Goal: Information Seeking & Learning: Learn about a topic

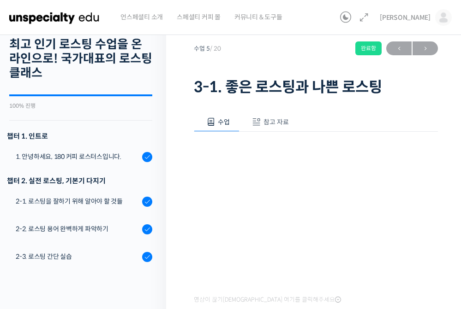
scroll to position [262, 0]
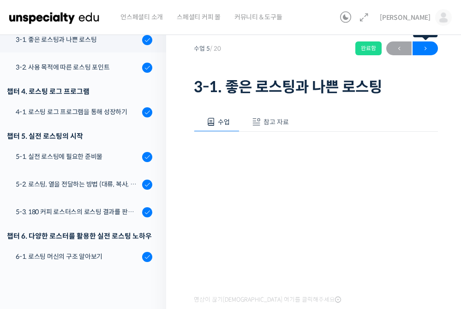
click at [425, 52] on span "→" at bounding box center [424, 48] width 25 height 12
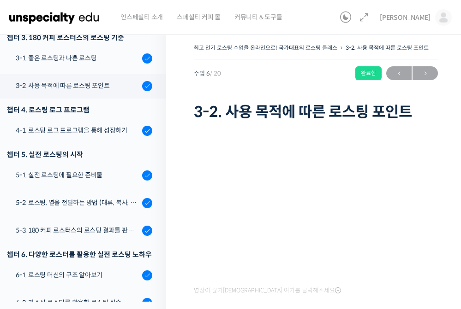
scroll to position [307, 0]
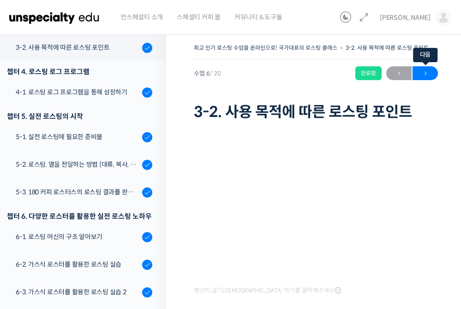
click at [430, 71] on span "→" at bounding box center [424, 73] width 25 height 12
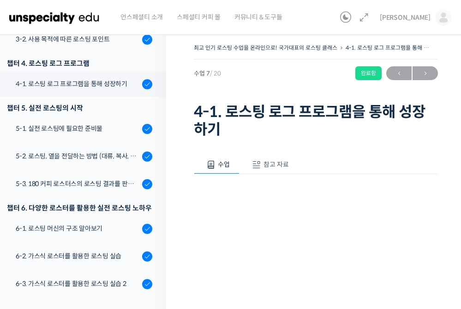
scroll to position [334, 0]
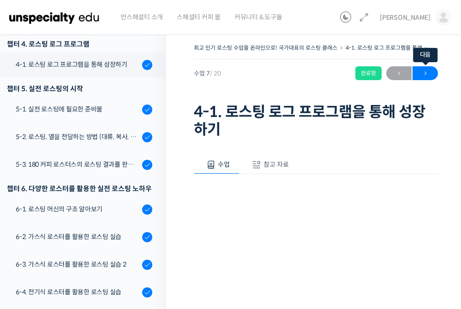
click at [429, 77] on span "→" at bounding box center [424, 73] width 25 height 12
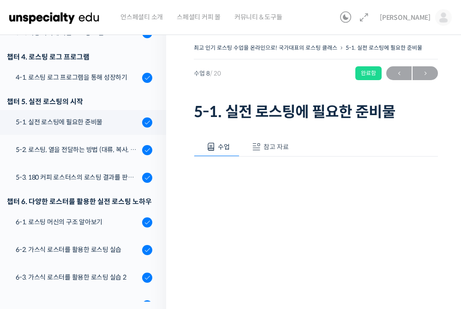
scroll to position [379, 0]
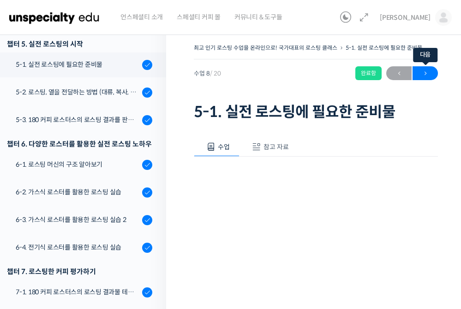
click at [425, 73] on span "→" at bounding box center [424, 73] width 25 height 12
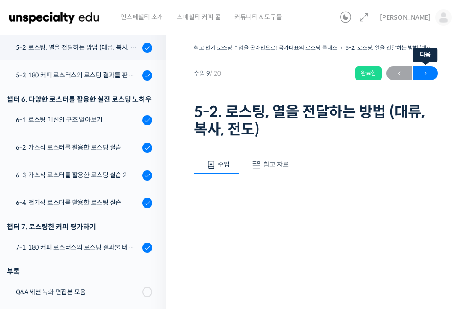
click at [429, 77] on span "→" at bounding box center [424, 73] width 25 height 12
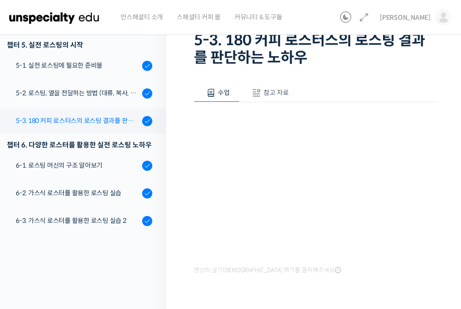
scroll to position [302, 0]
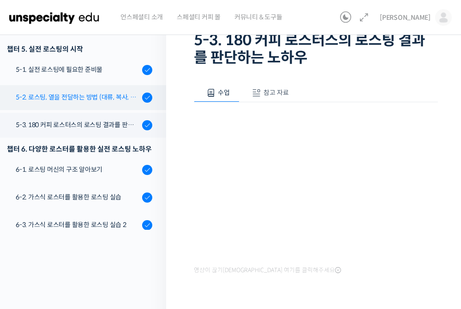
click at [129, 102] on div "5-2. 로스팅, 열을 전달하는 방법 (대류, 복사, 전도)" at bounding box center [78, 97] width 124 height 10
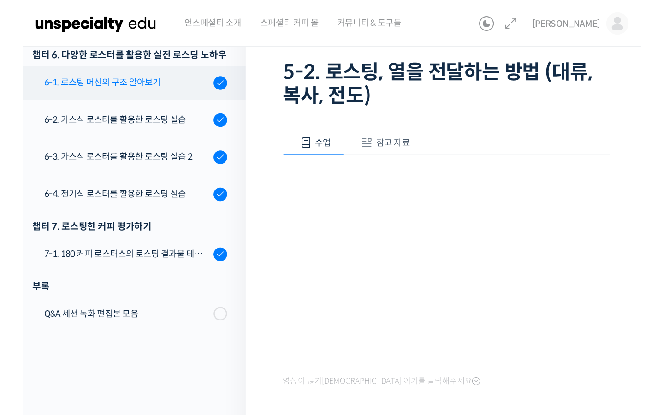
scroll to position [19, 0]
